Goal: Find specific fact: Find specific fact

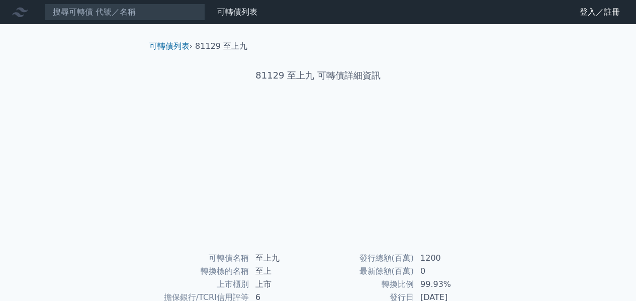
click at [155, 12] on input at bounding box center [124, 12] width 161 height 17
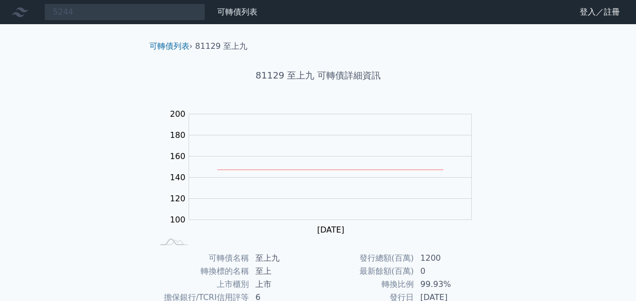
click at [155, 12] on input "5244" at bounding box center [124, 12] width 161 height 17
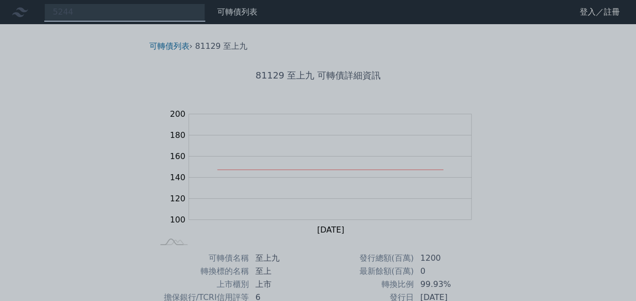
click at [156, 12] on div at bounding box center [318, 150] width 636 height 301
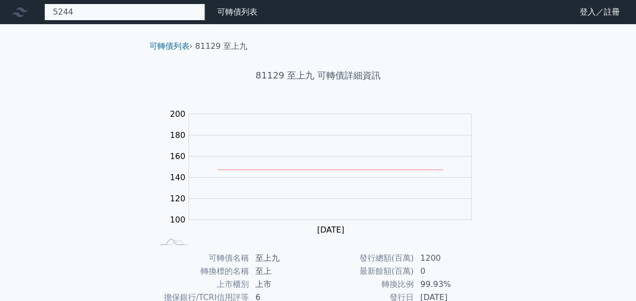
click at [144, 10] on div "5244" at bounding box center [124, 12] width 161 height 17
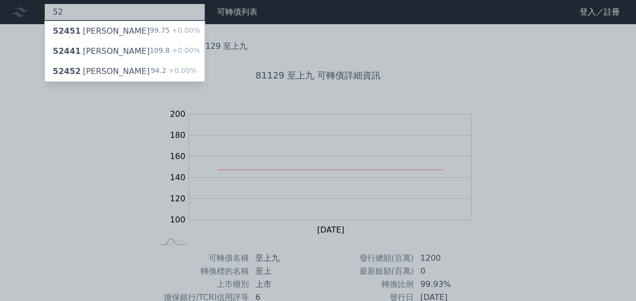
type input "5"
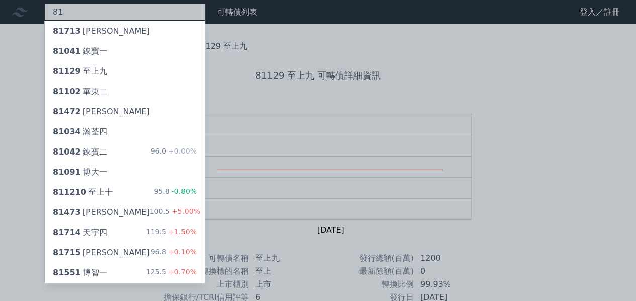
type input "8"
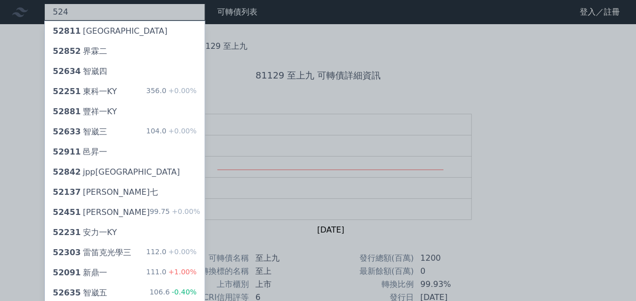
type input "5244"
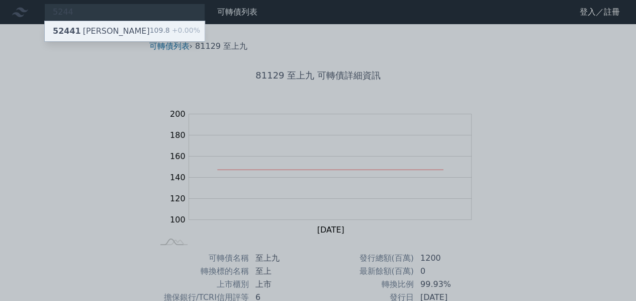
click at [87, 33] on div "52441 [PERSON_NAME]" at bounding box center [101, 31] width 97 height 12
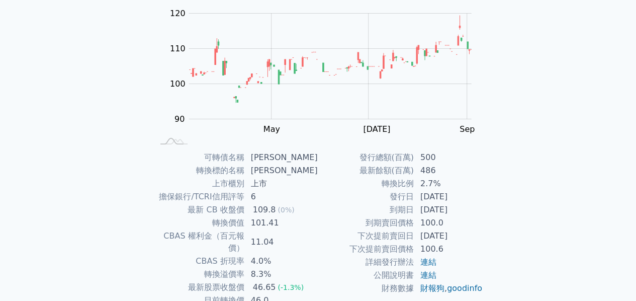
scroll to position [151, 0]
